Goal: Transaction & Acquisition: Subscribe to service/newsletter

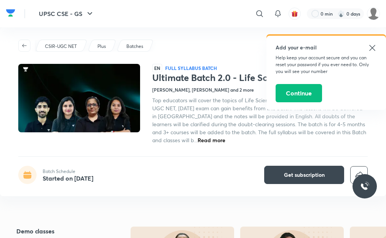
click at [373, 41] on div "Add your e-mail Help keep your account secure and you can reset your password i…" at bounding box center [325, 73] width 119 height 74
drag, startPoint x: 372, startPoint y: 45, endPoint x: 368, endPoint y: 27, distance: 18.3
click at [371, 37] on div "Add your e-mail Help keep your account secure and you can reset your password i…" at bounding box center [325, 73] width 119 height 74
click at [371, 43] on icon at bounding box center [372, 47] width 9 height 9
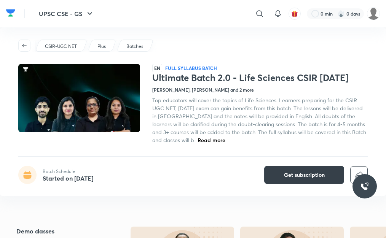
click at [295, 174] on span "Get subscription" at bounding box center [304, 175] width 41 height 8
